Goal: Task Accomplishment & Management: Manage account settings

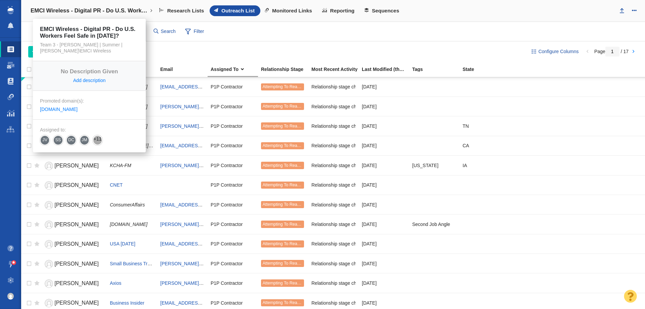
click at [96, 5] on link "EMCI Wireless - Digital PR - Do U.S. Workers Feel Safe in [DATE]?" at bounding box center [91, 11] width 131 height 16
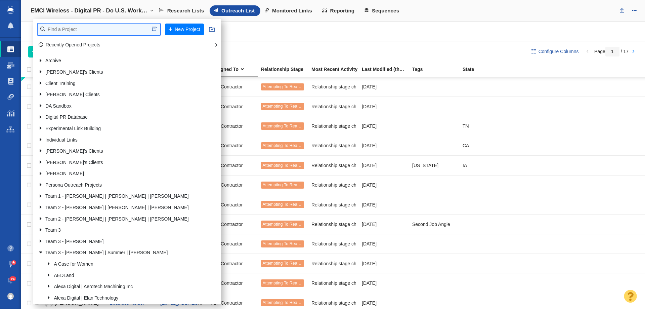
click at [89, 28] on input "text" at bounding box center [99, 30] width 123 height 12
type input "credit one"
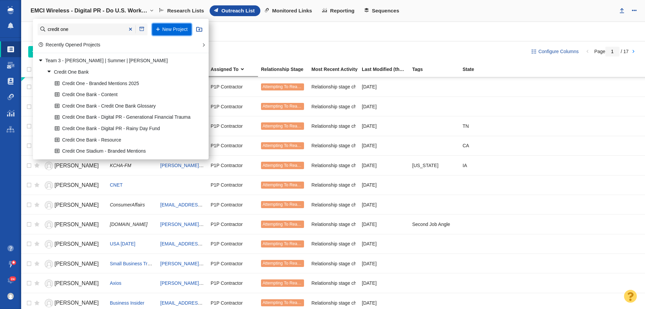
click at [164, 29] on button "New Project" at bounding box center [171, 30] width 39 height 12
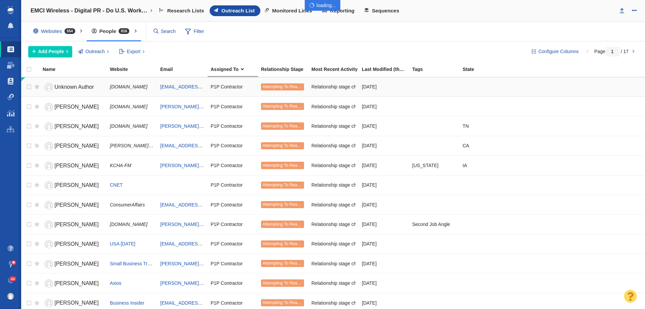
select select "DOMAIN"
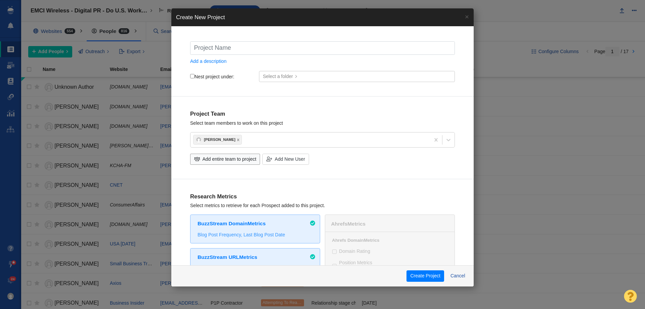
click at [254, 52] on input "text" at bounding box center [322, 47] width 265 height 13
type input "C"
checkbox input "true"
type input "Cr"
checkbox input "true"
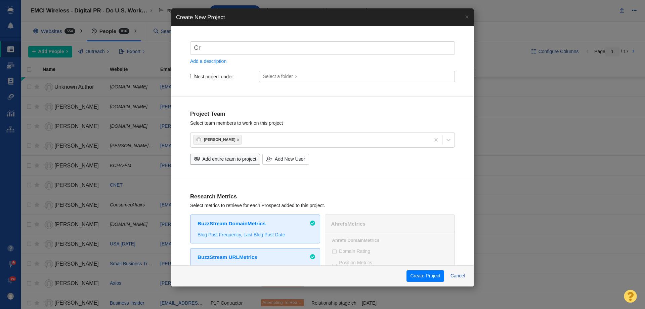
type input "Cre"
checkbox input "true"
type input "Cred"
checkbox input "true"
type input "Credi"
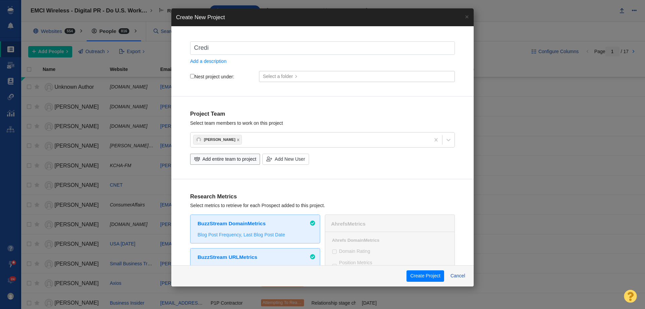
checkbox input "true"
type input "Credit"
checkbox input "true"
type input "Credit"
checkbox input "true"
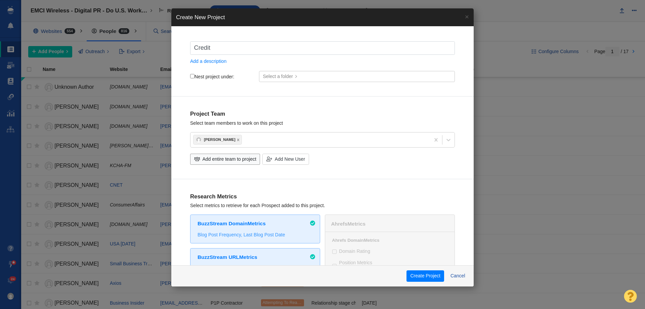
type input "Credit O"
checkbox input "true"
type input "Credit On"
checkbox input "true"
type input "Credit One"
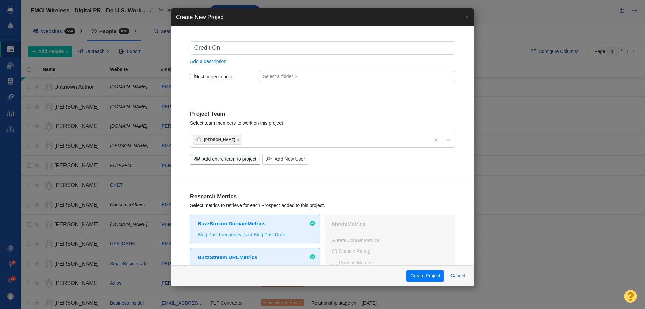
checkbox input "true"
type input "Credit One"
checkbox input "true"
type input "Credit One -"
checkbox input "true"
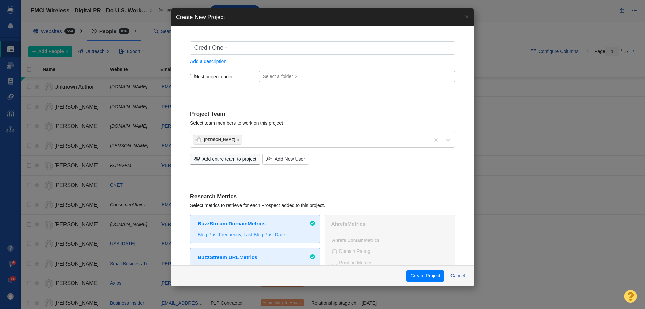
type input "Credit One -"
checkbox input "true"
type input "Credit One - D"
checkbox input "true"
type input "Credit One - Di"
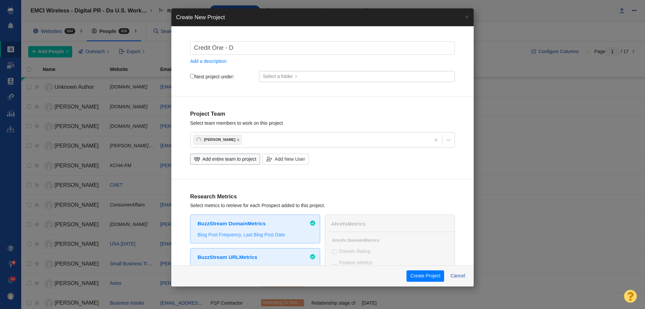
checkbox input "true"
type input "Credit One - Dig"
checkbox input "true"
type input "Credit One - Digi"
checkbox input "true"
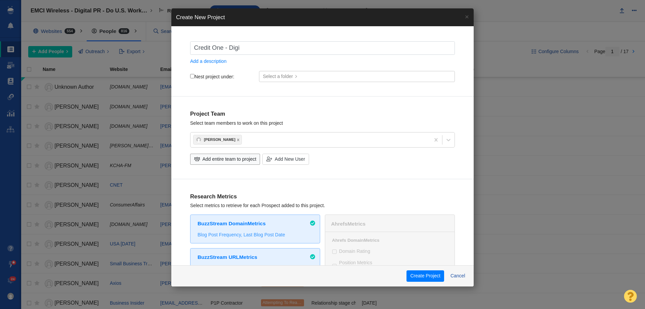
type input "Credit One - Digit"
checkbox input "true"
type input "Credit One - Digita"
checkbox input "true"
type input "Credit One - Digital"
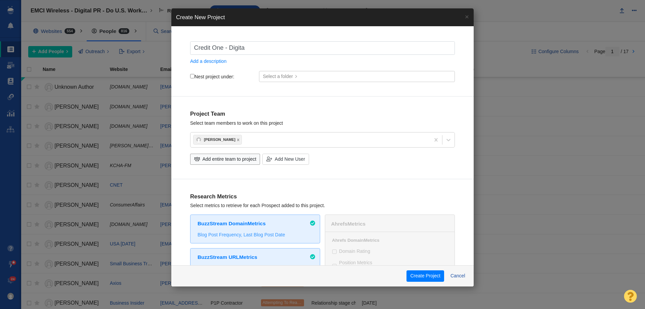
checkbox input "true"
type input "Credit One - Digital"
checkbox input "true"
type input "Credit One - Digital p"
checkbox input "true"
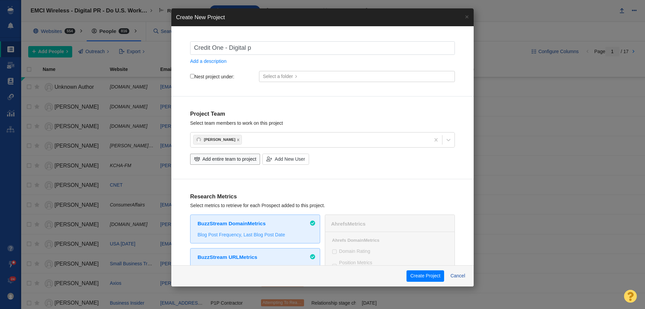
type input "Credit One - Digital"
checkbox input "true"
type input "Credit One - Digital P"
checkbox input "true"
type input "Credit One - Digital PR"
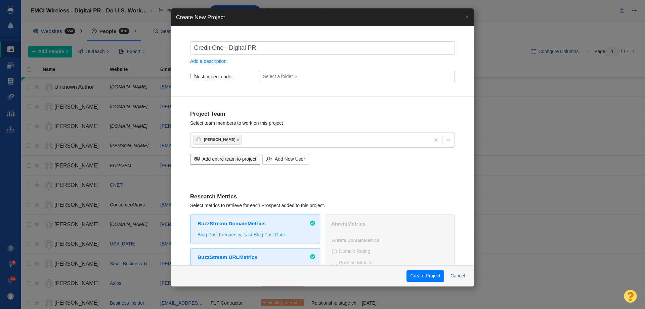
checkbox input "true"
type input "Credit One - Digital PR"
checkbox input "true"
type input "Credit One - Digital PR"
checkbox input "true"
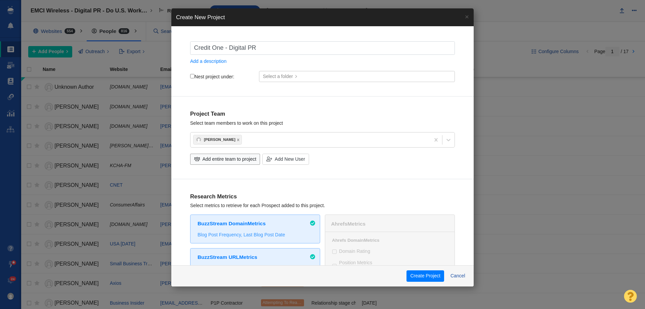
type input "Credit One - Digital PR"
checkbox input "true"
type input "Credit One - Digital PR -"
checkbox input "true"
type input "Credit One - Digital PR -"
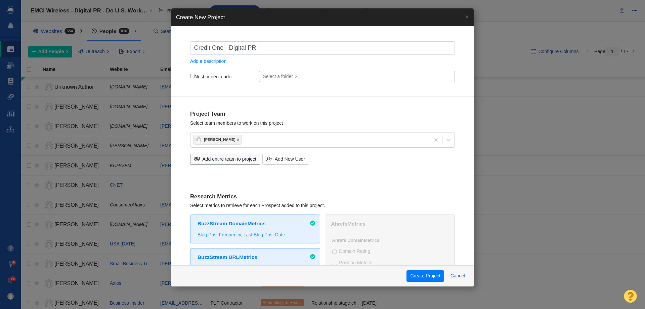
checkbox input "true"
click at [303, 52] on input "Credit One - Digital PR -" at bounding box center [322, 47] width 265 height 13
paste input "The Social Status of Credit"
type input "Credit One - Digital PR - The Social Status of Credit"
checkbox input "true"
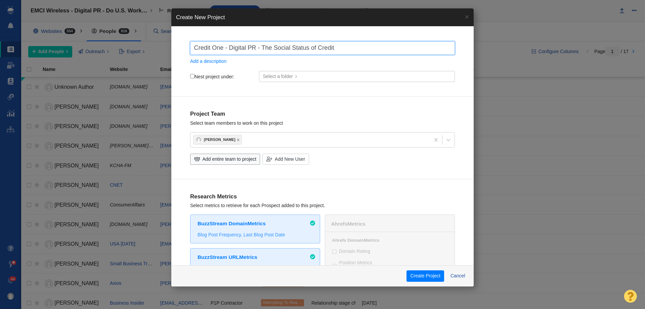
type input "Credit One - Digital PR - The Social Status of Credit"
click at [195, 77] on label "Nest project under:" at bounding box center [212, 77] width 44 height 6
click at [195, 77] on input "Nest project under:" at bounding box center [192, 76] width 4 height 4
checkbox input "true"
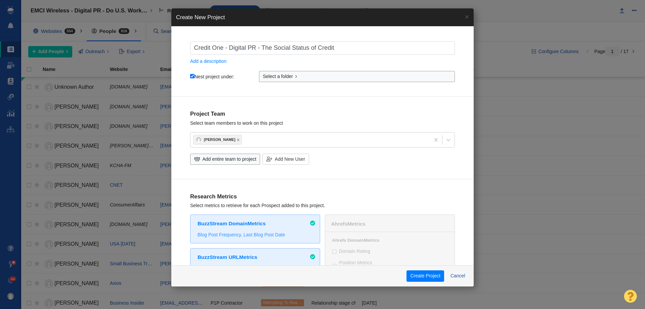
click at [295, 67] on div "Credit One - Digital PR - The Social Status of Credit Add a description Nest pr…" at bounding box center [322, 67] width 302 height 59
click at [292, 75] on link "Select a folder" at bounding box center [357, 76] width 196 height 11
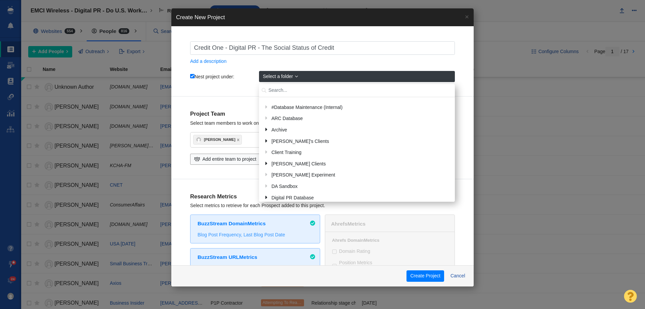
click at [284, 86] on input "text" at bounding box center [357, 90] width 196 height 13
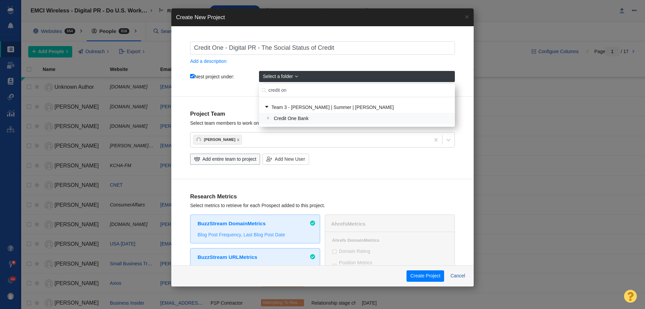
type input "credit on"
click at [291, 120] on div "Credit One Bank" at bounding box center [362, 119] width 180 height 10
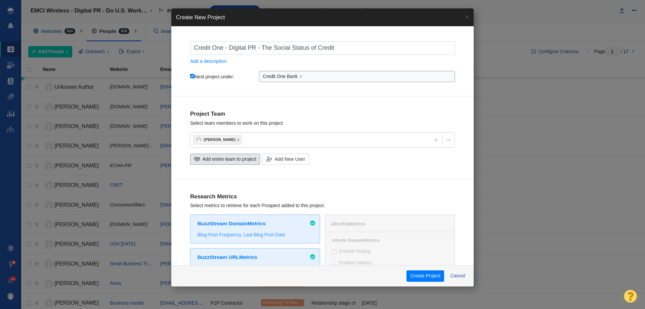
click at [238, 158] on span "Add entire team to project" at bounding box center [230, 159] width 54 height 7
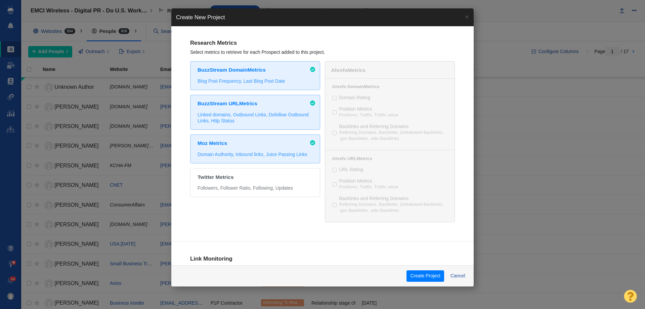
scroll to position [312, 0]
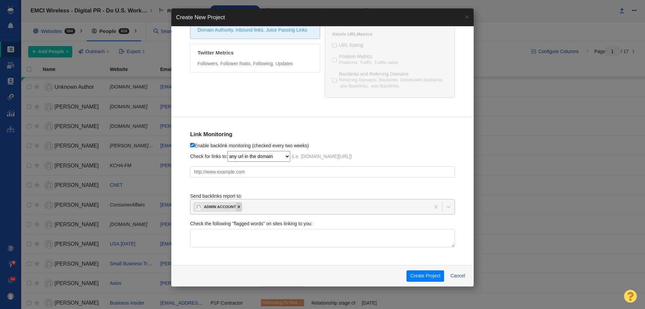
click at [238, 206] on icon at bounding box center [239, 207] width 2 height 2
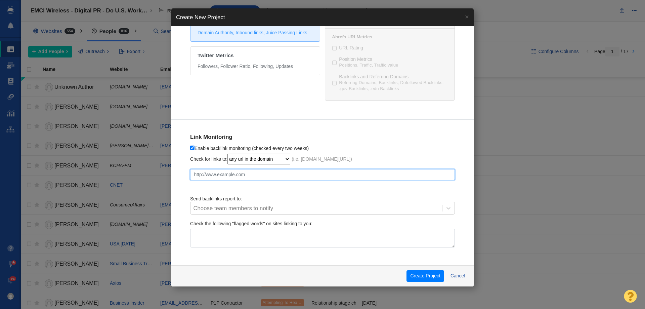
click at [237, 178] on input "text" at bounding box center [322, 174] width 265 height 11
paste input "https://octaneseating.com/blog/streaming-fatigue/"
checkbox input "true"
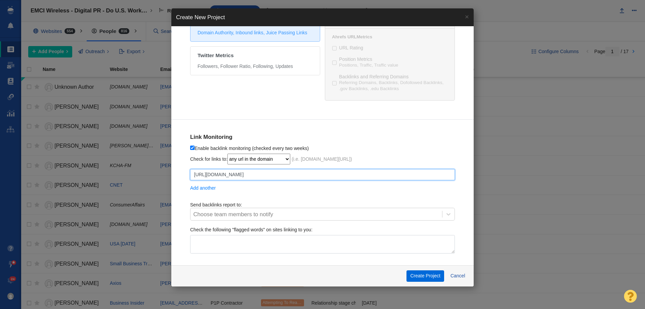
type input "https://octaneseating.com/blog/streaming-fatigue/"
click at [422, 274] on button "Create Project" at bounding box center [426, 275] width 38 height 11
checkbox input "true"
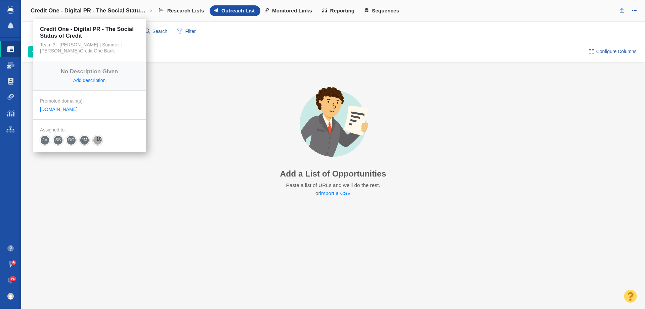
click at [109, 11] on h4 "Credit One - Digital PR - The Social Status of Credit" at bounding box center [90, 10] width 118 height 7
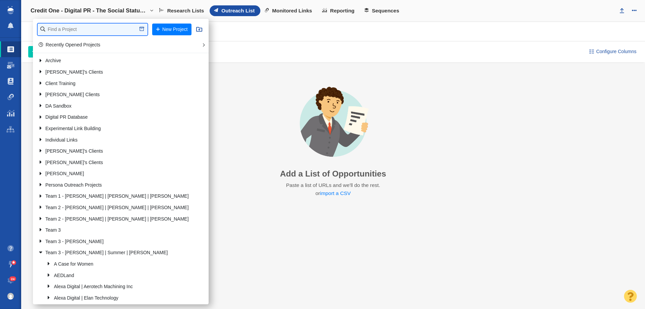
click at [98, 35] on input "text" at bounding box center [93, 30] width 110 height 12
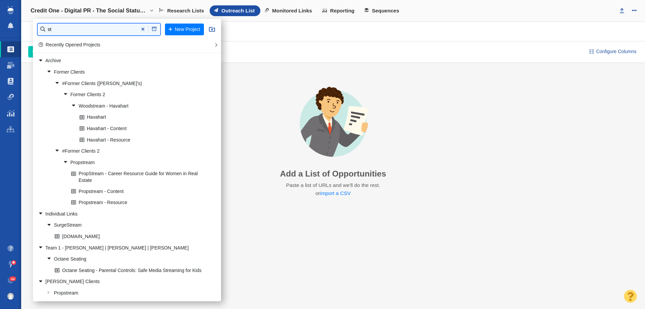
type input "s"
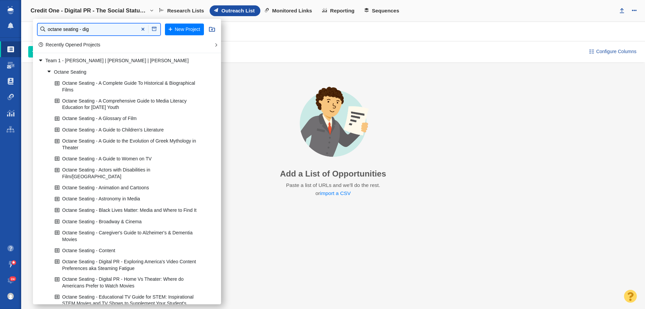
type input "octane seating - dig"
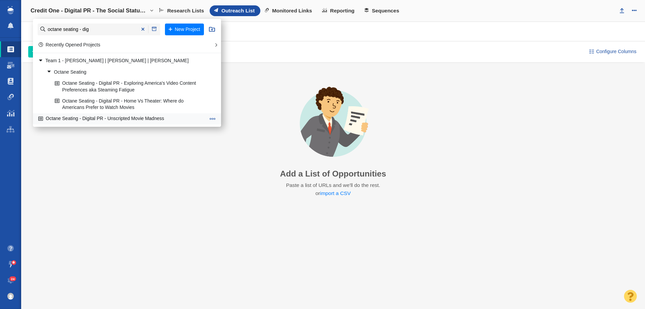
click at [136, 121] on link "Octane Seating - Digital PR - Unscripted Movie Madness" at bounding box center [122, 119] width 171 height 10
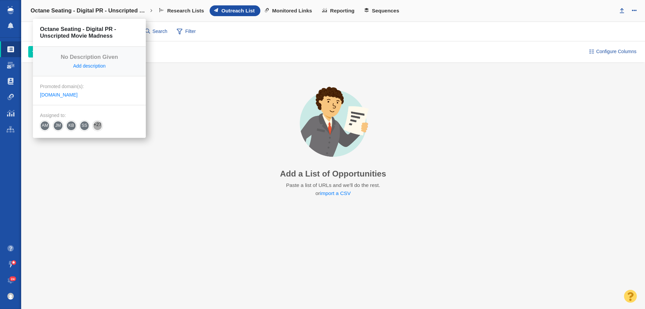
click at [129, 11] on h4 "Octane Seating - Digital PR - Unscripted Movie Madness" at bounding box center [90, 10] width 118 height 7
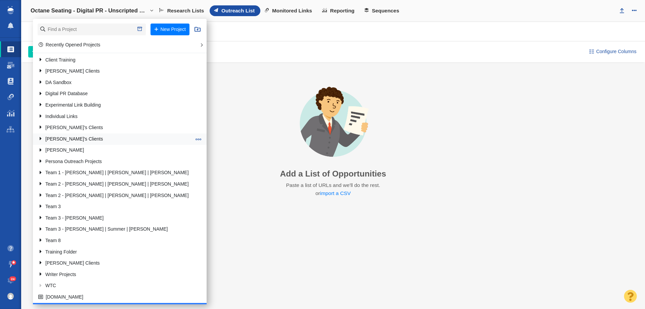
scroll to position [47, 0]
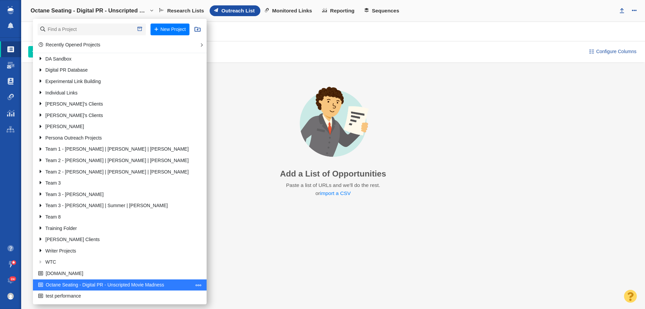
click at [196, 285] on span at bounding box center [199, 285] width 6 height 6
click at [194, 225] on li "Edit Project" at bounding box center [224, 226] width 61 height 10
select select "DOMAIN"
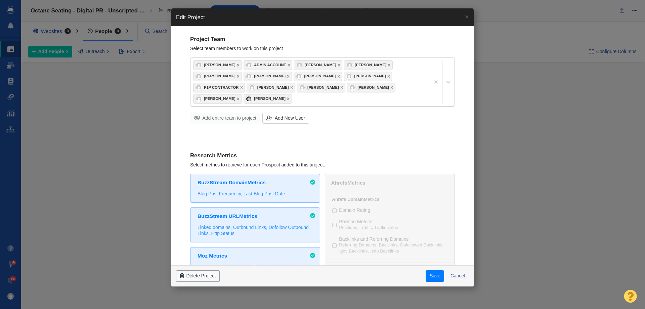
scroll to position [0, 0]
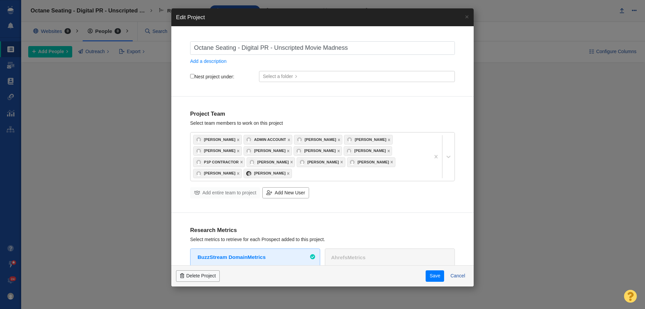
click at [280, 197] on link "Add New User" at bounding box center [285, 192] width 46 height 11
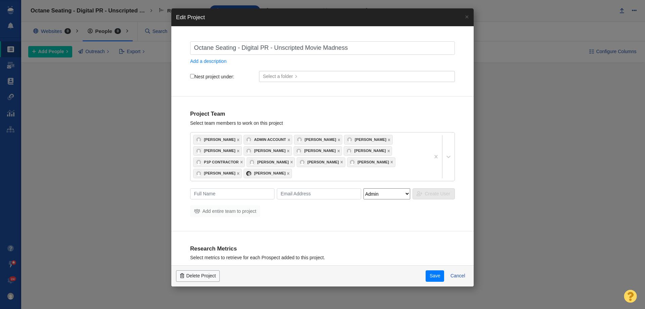
click at [298, 217] on div "Project Team Select team members to work on this project Kyle Ochsner Admin Acc…" at bounding box center [322, 163] width 302 height 134
click at [464, 276] on button "Cancel" at bounding box center [458, 275] width 23 height 11
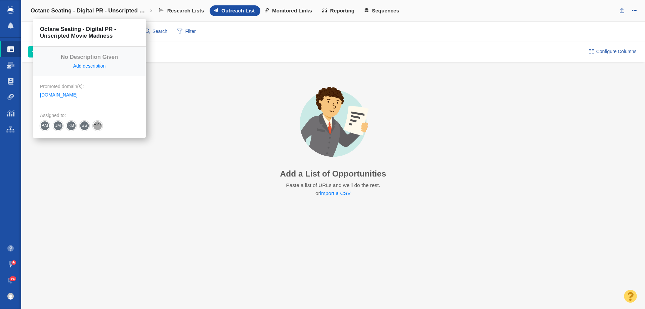
click at [37, 10] on h4 "Octane Seating - Digital PR - Unscripted Movie Madness" at bounding box center [90, 10] width 118 height 7
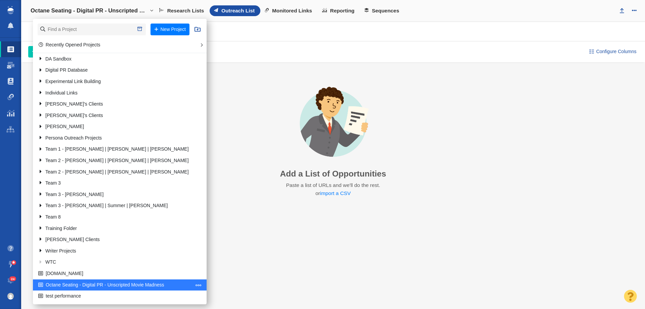
click at [196, 285] on span at bounding box center [199, 285] width 6 height 6
click at [198, 225] on li "Edit Project" at bounding box center [224, 226] width 61 height 10
select select "DOMAIN"
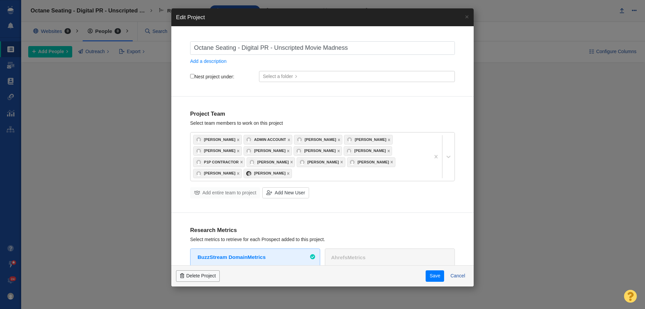
click at [210, 78] on label "Nest project under:" at bounding box center [212, 77] width 44 height 6
click at [195, 78] on input "Nest project under:" at bounding box center [192, 76] width 4 height 4
checkbox input "true"
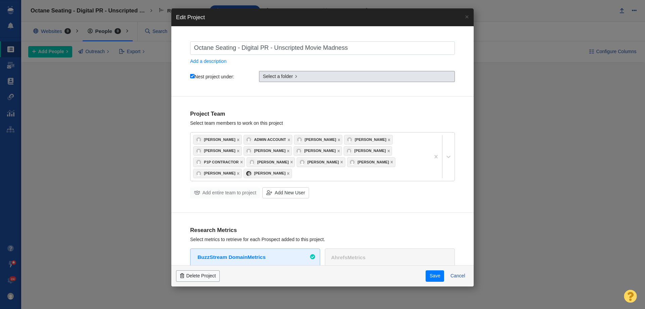
click at [275, 79] on span "Select a folder" at bounding box center [278, 76] width 30 height 7
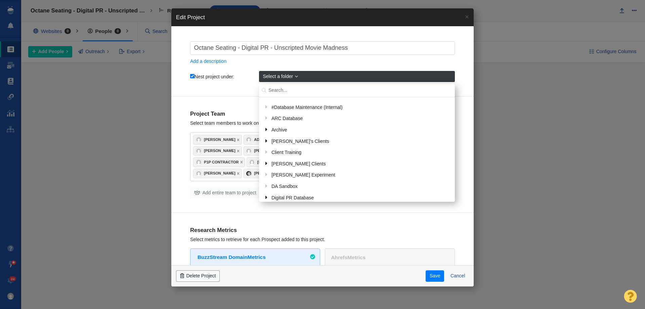
click at [276, 92] on input "text" at bounding box center [357, 90] width 196 height 13
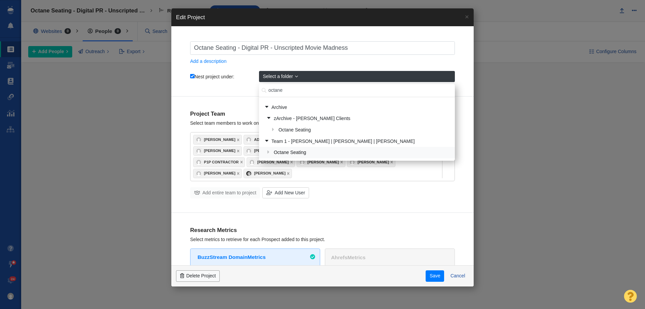
type input "octane"
click at [308, 148] on div "Octane Seating" at bounding box center [362, 153] width 180 height 10
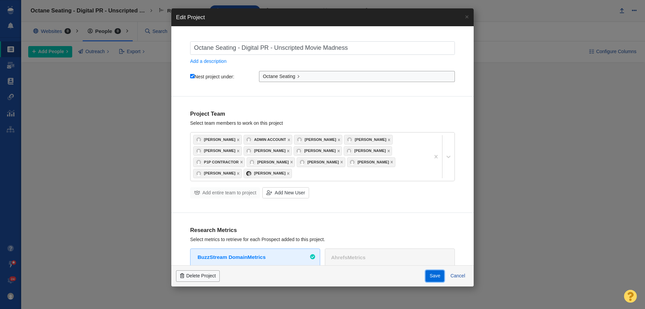
click at [430, 272] on button "Save" at bounding box center [435, 275] width 18 height 11
checkbox input "true"
